Goal: Task Accomplishment & Management: Complete application form

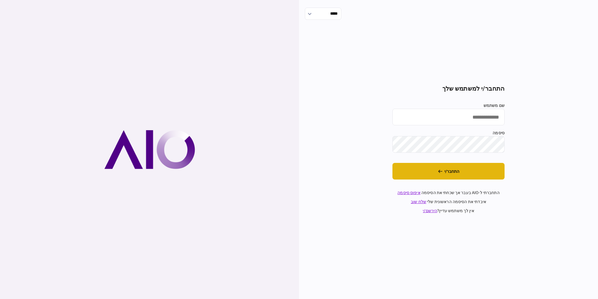
type input "*********"
click at [451, 172] on button "התחבר/י" at bounding box center [448, 171] width 112 height 17
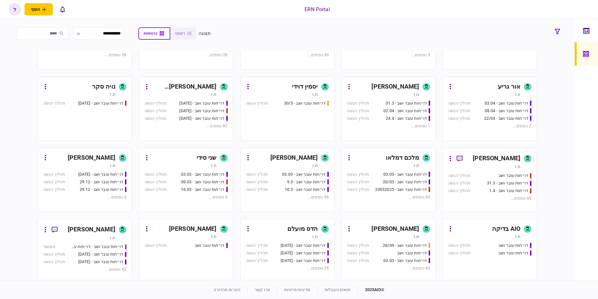
scroll to position [175, 0]
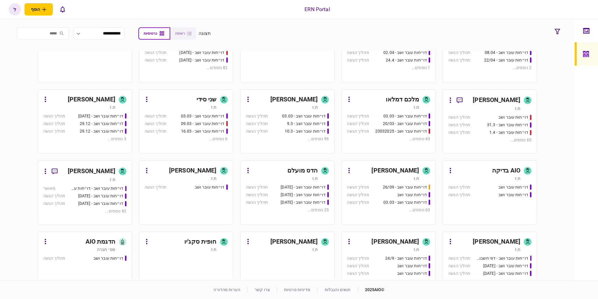
click at [372, 198] on div "דו״חות עובר ושב תהליך הגשה" at bounding box center [388, 195] width 83 height 6
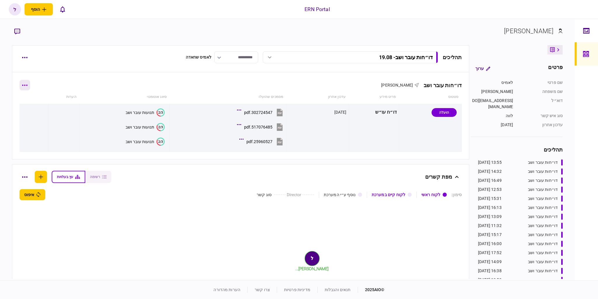
click at [30, 82] on button "button" at bounding box center [25, 85] width 11 height 11
click at [42, 110] on span "הוסף מסמך" at bounding box center [34, 109] width 23 height 7
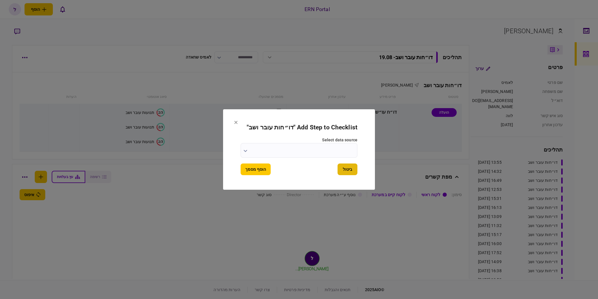
click at [350, 170] on button "ביטול" at bounding box center [347, 170] width 20 height 12
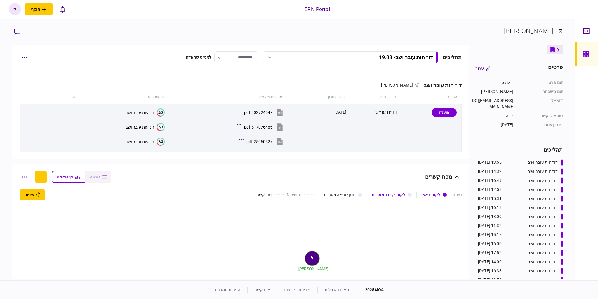
click at [31, 55] on div "תהליכים דו״חות עובר ושב - 19.08 דו״חות עובר ושב - 19.08 13:55 19/08/2025 דו״חות…" at bounding box center [241, 57] width 442 height 12
click at [29, 57] on button "button" at bounding box center [25, 57] width 11 height 11
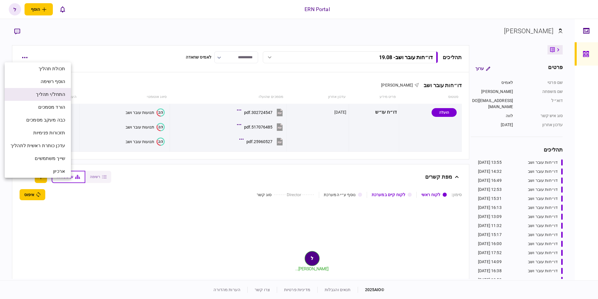
click at [57, 96] on span "התחל/י תהליך" at bounding box center [50, 94] width 29 height 7
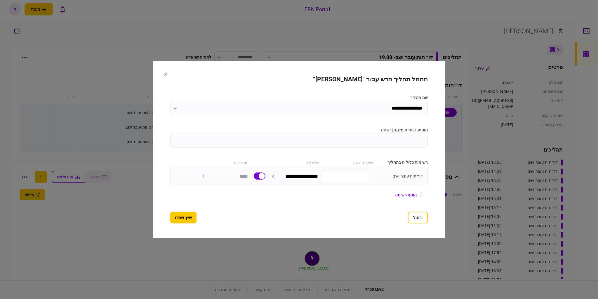
click at [331, 140] on input "הוסיפו כותרת משנה ( רשות )" at bounding box center [298, 140] width 257 height 15
type input "*****"
click at [182, 219] on button "שייך ושלח" at bounding box center [183, 218] width 26 height 12
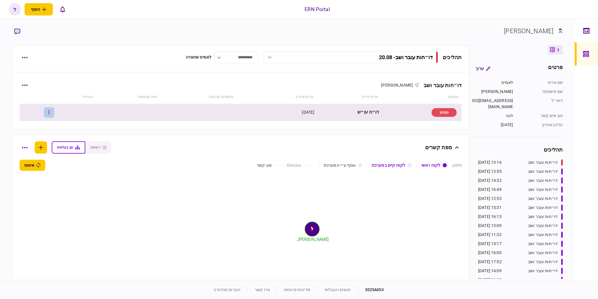
click at [54, 111] on button "button" at bounding box center [49, 112] width 11 height 11
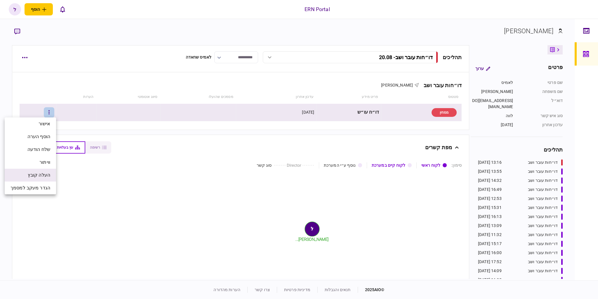
click at [48, 177] on span "העלה קובץ" at bounding box center [39, 175] width 22 height 7
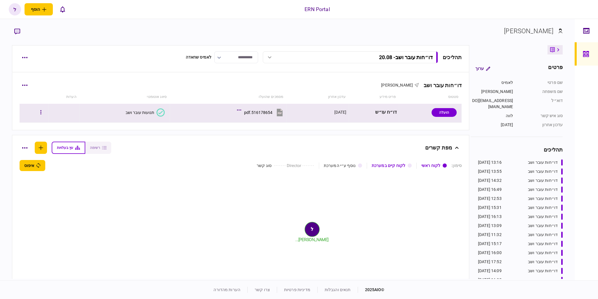
click at [150, 114] on div "תנועות עובר ושב" at bounding box center [140, 112] width 29 height 5
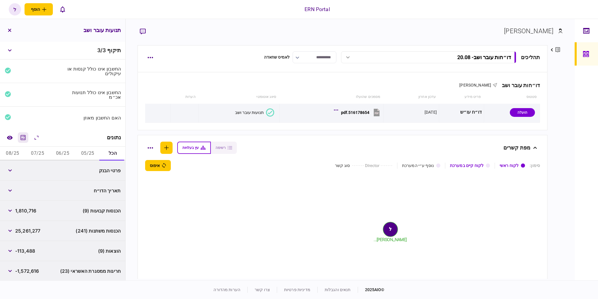
click at [23, 136] on icon "מחשבון" at bounding box center [23, 137] width 7 height 7
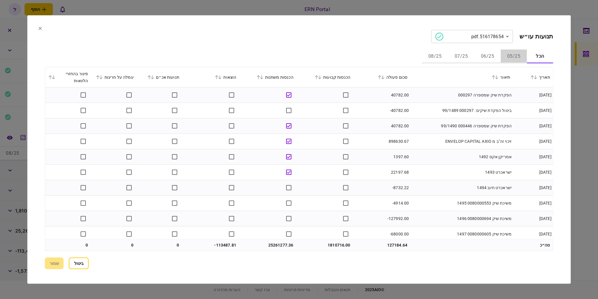
click at [510, 55] on button "05/25" at bounding box center [513, 57] width 26 height 14
click at [321, 77] on icon at bounding box center [319, 77] width 3 height 4
click at [536, 76] on icon at bounding box center [535, 77] width 3 height 4
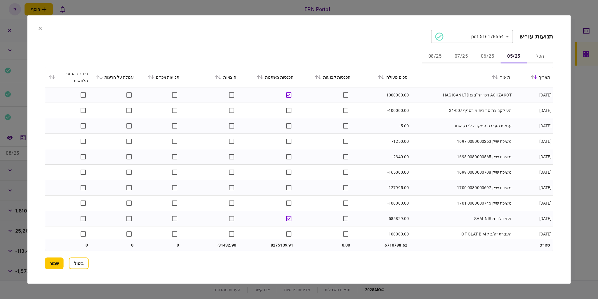
click at [534, 79] on icon at bounding box center [532, 77] width 4 height 4
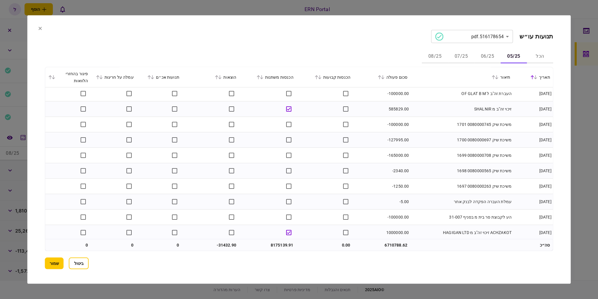
scroll to position [3143, 0]
click at [217, 75] on icon at bounding box center [217, 77] width 4 height 4
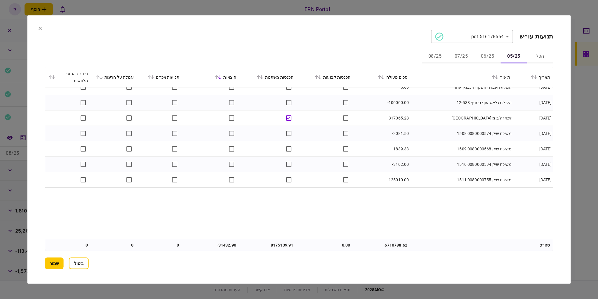
scroll to position [0, 0]
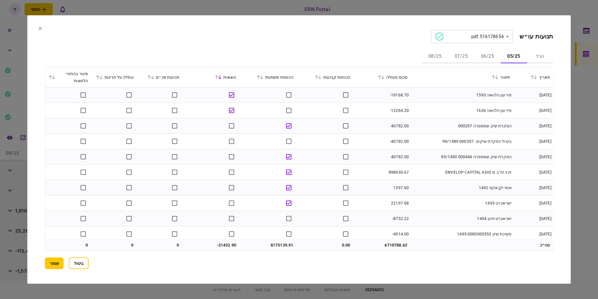
click at [483, 55] on button "06/25" at bounding box center [487, 57] width 26 height 14
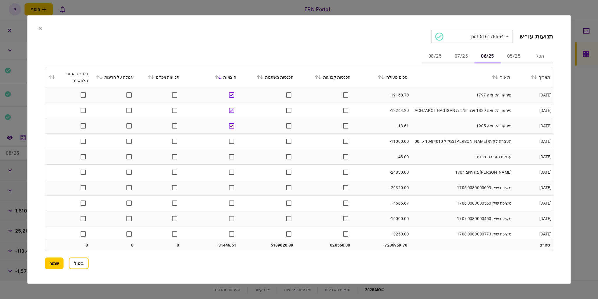
click at [318, 75] on icon at bounding box center [317, 77] width 4 height 4
click at [283, 94] on td at bounding box center [267, 95] width 57 height 15
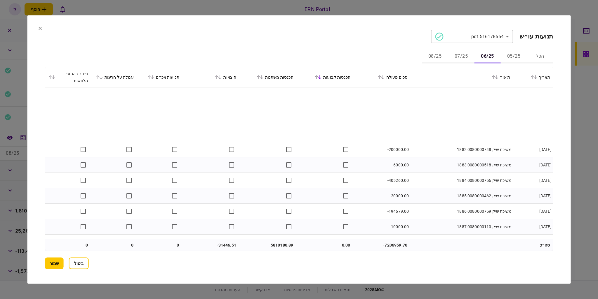
scroll to position [2849, 0]
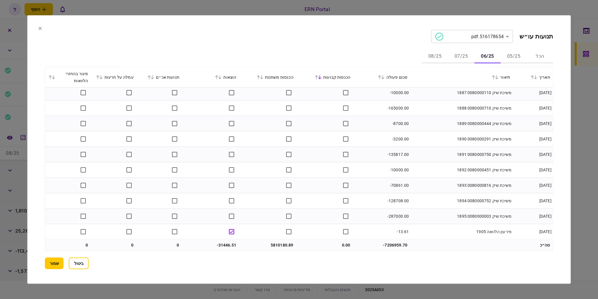
click at [460, 59] on button "07/25" at bounding box center [461, 57] width 26 height 14
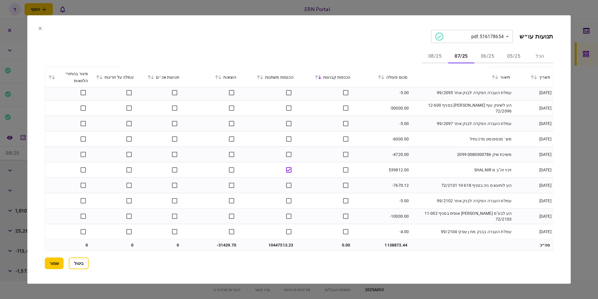
scroll to position [3240, 0]
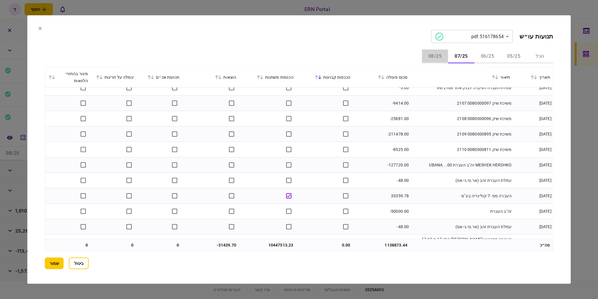
click at [434, 56] on button "08/25" at bounding box center [434, 57] width 26 height 14
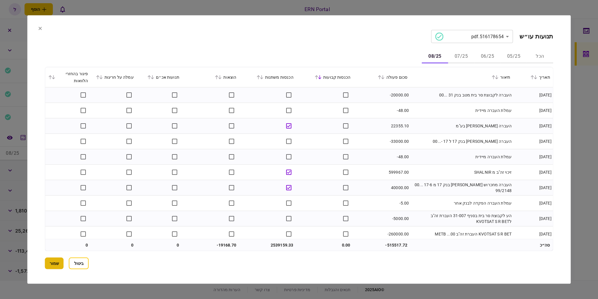
click at [55, 264] on button "שמור" at bounding box center [54, 264] width 19 height 12
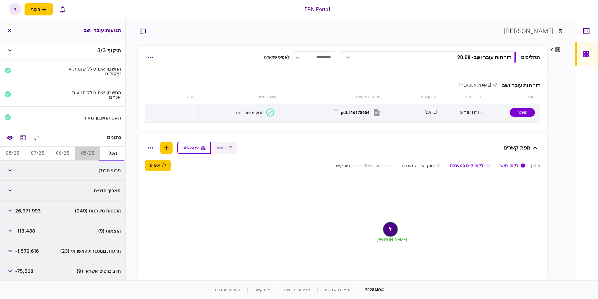
click at [81, 152] on button "05/25" at bounding box center [87, 154] width 25 height 14
click at [14, 211] on button "button" at bounding box center [10, 211] width 11 height 11
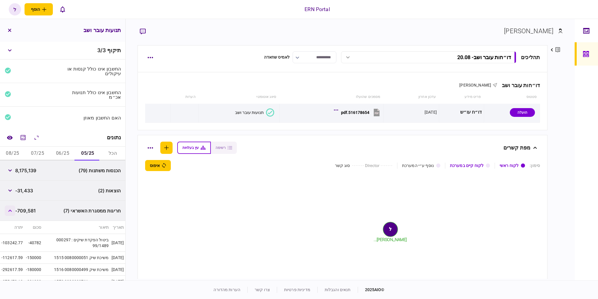
click at [14, 211] on button "button" at bounding box center [10, 211] width 11 height 11
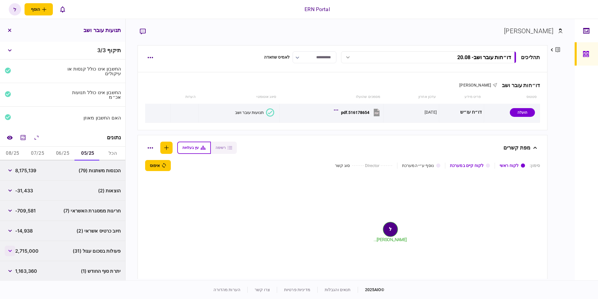
click at [12, 252] on button "button" at bounding box center [10, 251] width 11 height 11
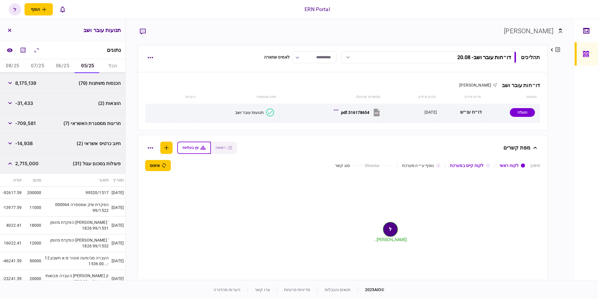
scroll to position [0, 0]
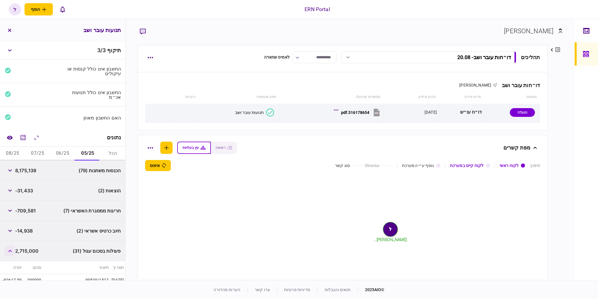
click at [14, 249] on button "button" at bounding box center [10, 251] width 11 height 11
click at [26, 169] on span "8,175,139" at bounding box center [25, 170] width 21 height 7
drag, startPoint x: 26, startPoint y: 169, endPoint x: 2, endPoint y: 162, distance: 24.9
click at [26, 169] on span "8,175,139" at bounding box center [25, 170] width 21 height 7
copy span "8,175,139"
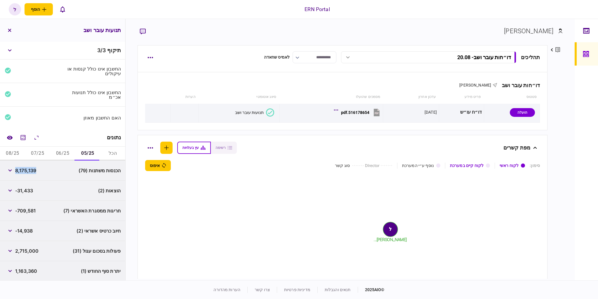
click at [30, 186] on div "-31,433" at bounding box center [19, 191] width 28 height 11
click at [27, 195] on div "-31,433" at bounding box center [19, 191] width 28 height 11
copy span "31,433"
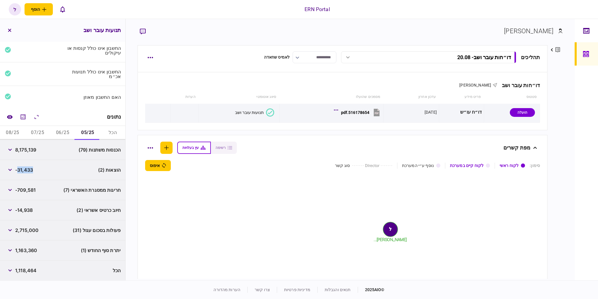
click at [31, 250] on span "1,163,360" at bounding box center [26, 250] width 22 height 7
copy span "1,163,360"
click at [60, 134] on button "06/25" at bounding box center [62, 133] width 25 height 14
click at [30, 148] on span "5,810,180" at bounding box center [26, 150] width 22 height 7
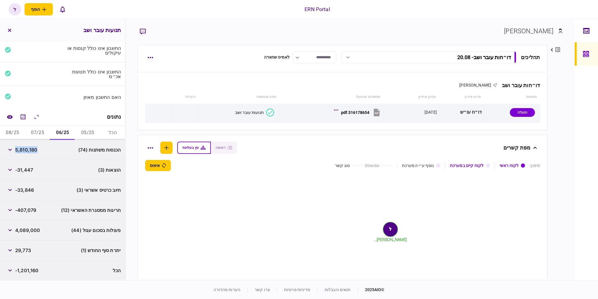
click at [30, 148] on span "5,810,180" at bounding box center [26, 150] width 22 height 7
copy span "5,810,180"
click at [23, 172] on span "-31,447" at bounding box center [24, 170] width 18 height 7
drag, startPoint x: 23, startPoint y: 172, endPoint x: 11, endPoint y: 170, distance: 12.7
click at [22, 171] on span "-31,447" at bounding box center [24, 170] width 18 height 7
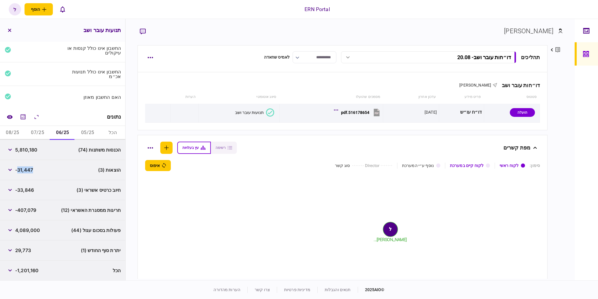
copy span "31,447"
click at [21, 250] on span "29,773" at bounding box center [23, 250] width 16 height 7
click at [20, 250] on span "29,773" at bounding box center [23, 250] width 16 height 7
copy span "29,773"
click at [39, 135] on button "07/25" at bounding box center [37, 133] width 25 height 14
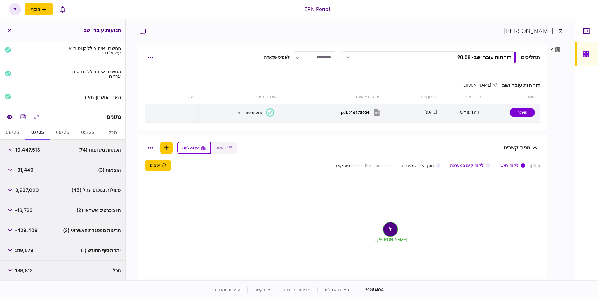
click at [32, 151] on span "10,447,513" at bounding box center [27, 150] width 25 height 7
copy span "10,447,513"
click at [25, 169] on span "-31,440" at bounding box center [24, 170] width 18 height 7
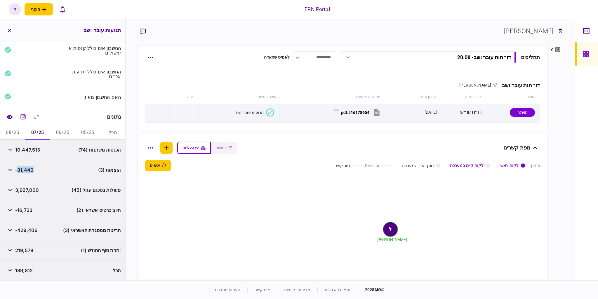
copy span "31,440"
click at [22, 250] on span "219,579" at bounding box center [24, 250] width 18 height 7
copy span "219,579"
click at [19, 133] on button "08/25" at bounding box center [12, 133] width 25 height 14
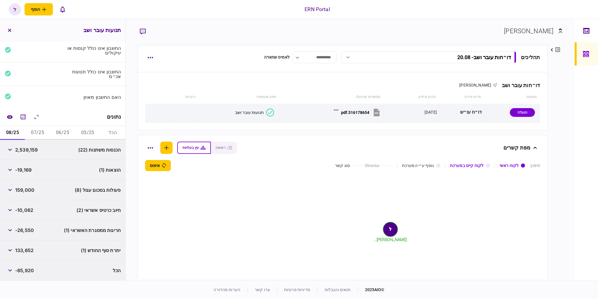
click at [30, 152] on span "2,539,159" at bounding box center [26, 150] width 22 height 7
copy span "2,539,159"
click at [21, 171] on span "-19,169" at bounding box center [23, 170] width 16 height 7
drag, startPoint x: 21, startPoint y: 171, endPoint x: 4, endPoint y: 171, distance: 16.6
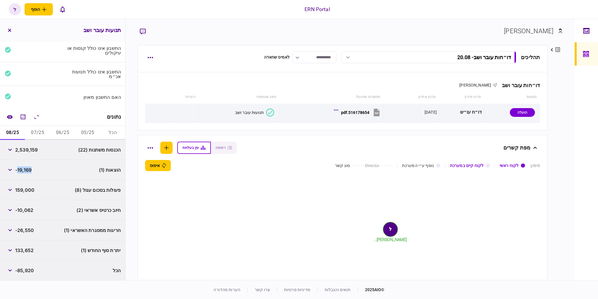
click at [20, 171] on span "-19,169" at bounding box center [23, 170] width 16 height 7
click at [23, 250] on span "133,652" at bounding box center [24, 250] width 18 height 7
drag, startPoint x: 23, startPoint y: 250, endPoint x: 11, endPoint y: 248, distance: 12.1
click at [23, 250] on span "133,652" at bounding box center [24, 250] width 18 height 7
